Goal: Find specific page/section: Locate item on page

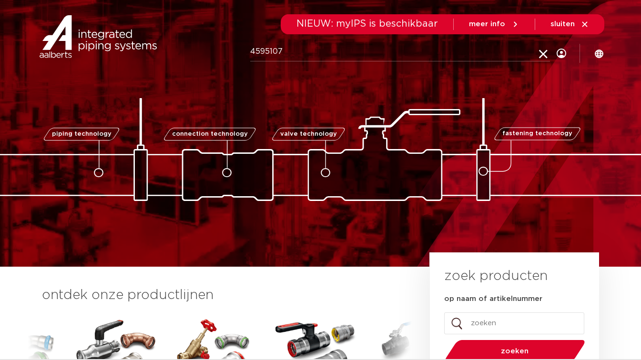
type input "4595107"
click button "Zoeken" at bounding box center [0, 0] width 0 height 0
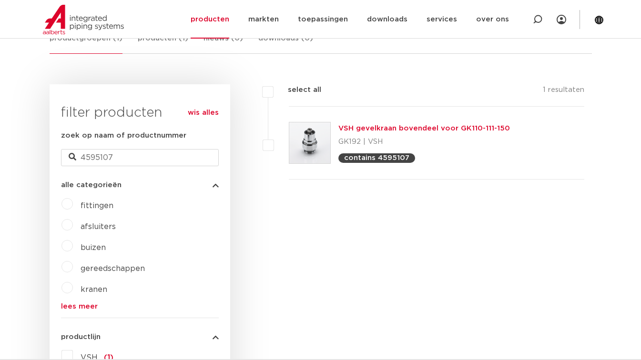
click at [412, 128] on link "VSH gevelkraan bovendeel voor GK110-111-150" at bounding box center [424, 128] width 172 height 7
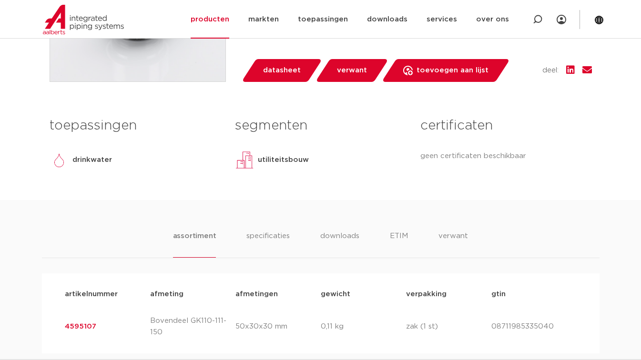
scroll to position [390, 0]
